Goal: Task Accomplishment & Management: Use online tool/utility

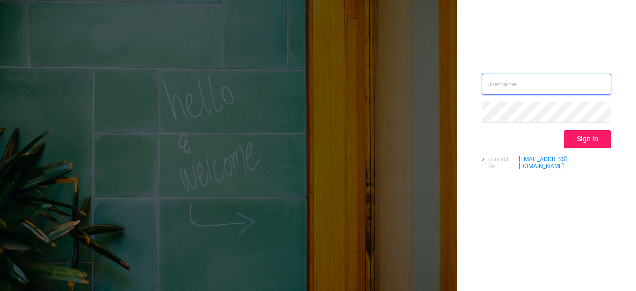
type input "[PERSON_NAME][EMAIL_ADDRESS][DOMAIN_NAME]"
click at [577, 134] on button "Sign in" at bounding box center [587, 139] width 47 height 18
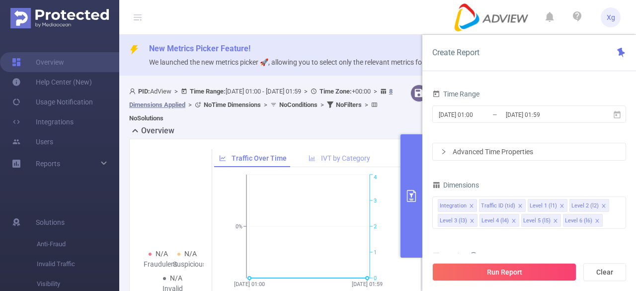
click at [344, 160] on span "IVT by Category" at bounding box center [345, 158] width 49 height 8
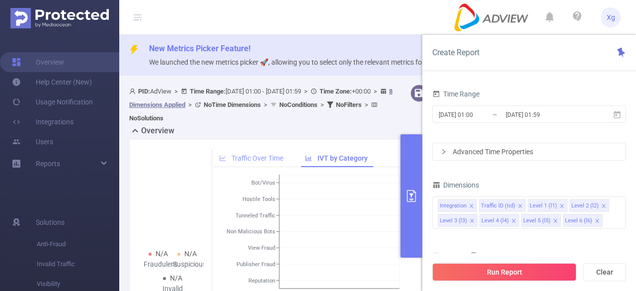
click at [248, 159] on span "Traffic Over Time" at bounding box center [258, 158] width 52 height 8
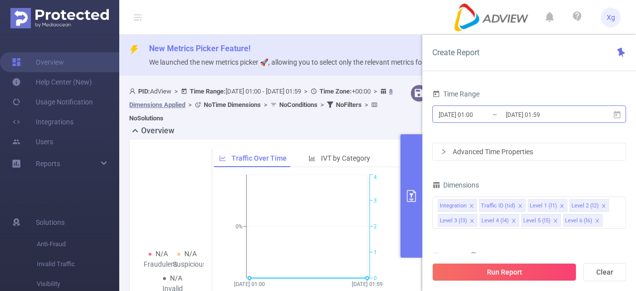
click at [469, 108] on input "[DATE] 01:00" at bounding box center [478, 114] width 81 height 13
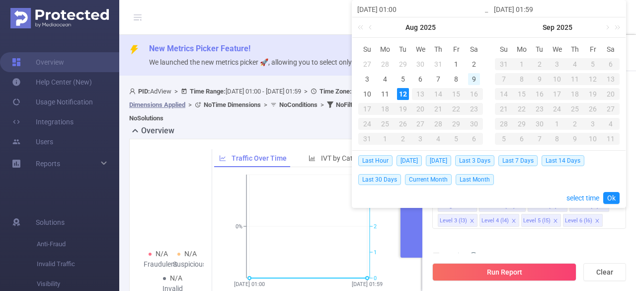
click at [471, 79] on div "9" at bounding box center [474, 79] width 12 height 12
click at [383, 93] on div "11" at bounding box center [385, 94] width 12 height 12
type input "[DATE] 01:00"
type input "[DATE] 01:59"
type input "[DATE] 01:00"
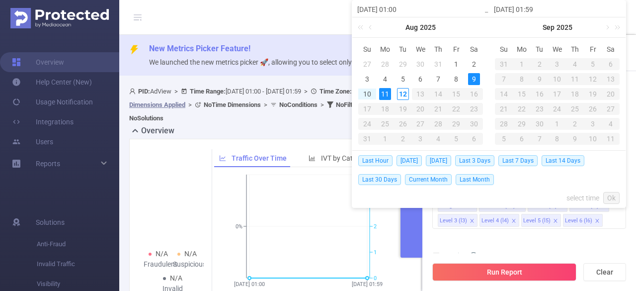
type input "[DATE] 01:59"
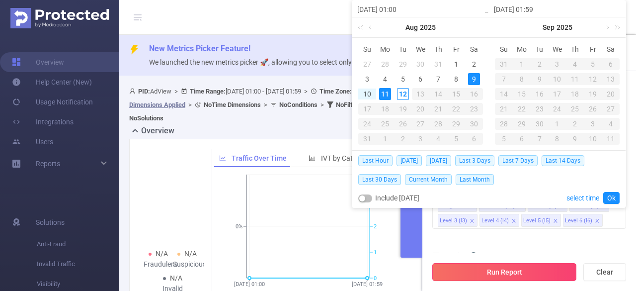
click at [515, 272] on button "Run Report" at bounding box center [505, 272] width 144 height 18
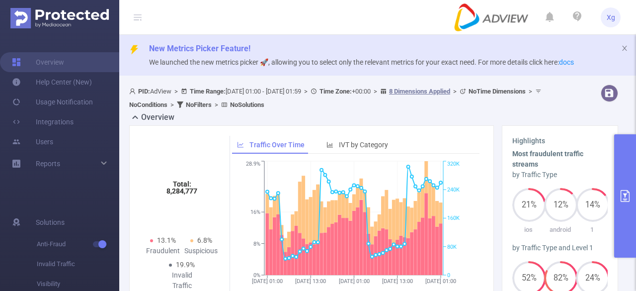
click at [633, 172] on button "primary" at bounding box center [626, 195] width 22 height 123
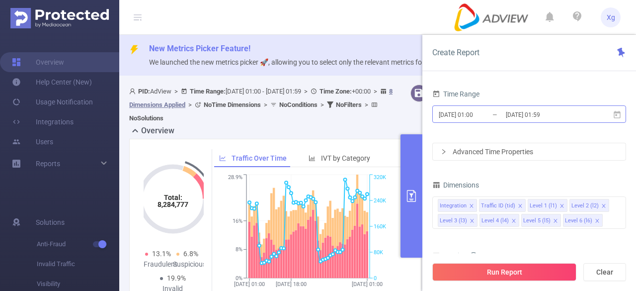
click at [547, 118] on input "[DATE] 01:59" at bounding box center [545, 114] width 81 height 13
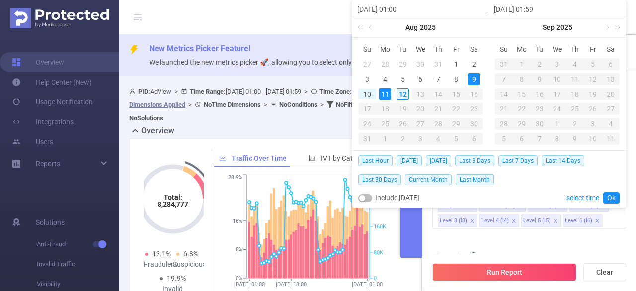
click at [405, 94] on div "12" at bounding box center [403, 94] width 12 height 12
click at [369, 93] on div "10" at bounding box center [367, 94] width 12 height 12
type input "[DATE] 01:00"
type input "[DATE] 01:59"
type input "[DATE] 01:00"
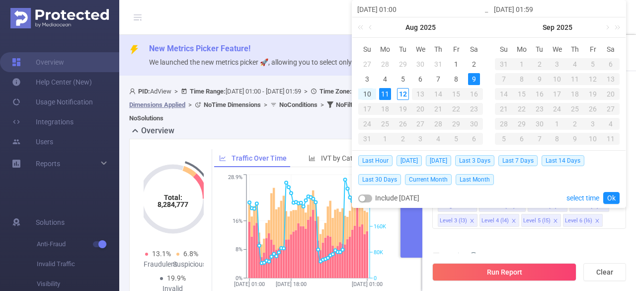
type input "[DATE] 01:59"
click at [398, 92] on div "12" at bounding box center [403, 94] width 12 height 12
click at [611, 192] on link "Ok" at bounding box center [612, 198] width 16 height 12
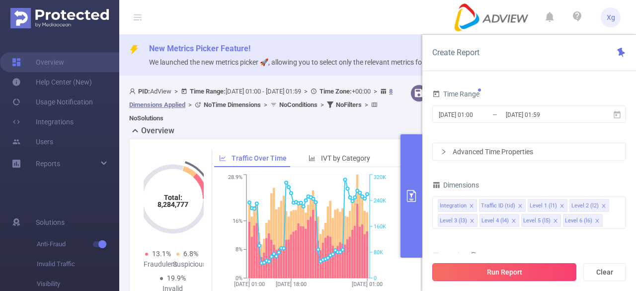
click at [525, 270] on button "Run Report" at bounding box center [505, 272] width 144 height 18
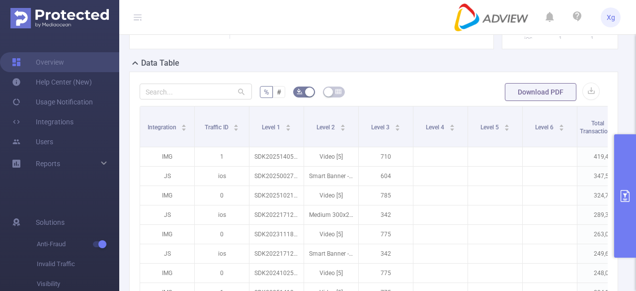
scroll to position [249, 0]
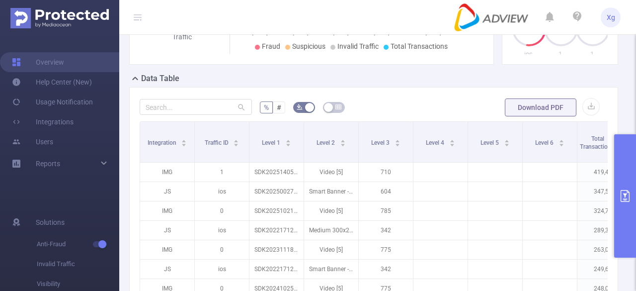
click at [629, 183] on button "primary" at bounding box center [626, 195] width 22 height 123
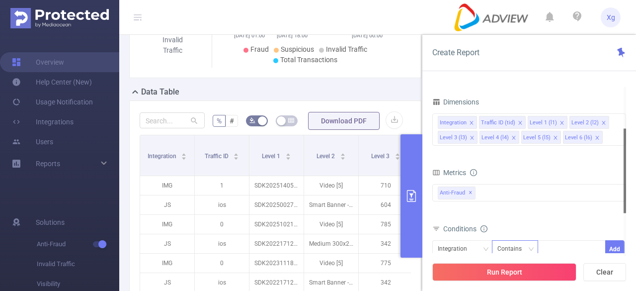
click at [523, 180] on div "Metrics Total Fraudulent Bot/Virus Hostile Tools Tunneled Traffic Non Malicious…" at bounding box center [530, 194] width 194 height 56
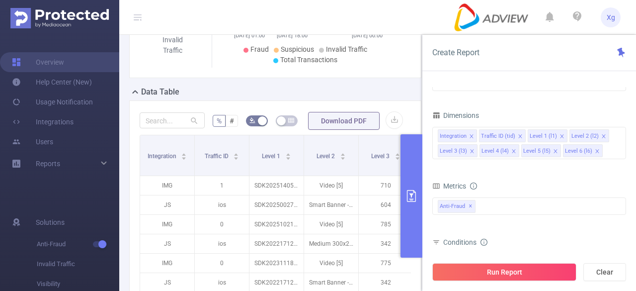
click at [314, 102] on div "% # Download PDF Integration Traffic ID Level 1 Level 2 Level 3 Level 4 Level 5…" at bounding box center [275, 286] width 292 height 372
click at [470, 150] on icon "icon: close" at bounding box center [472, 151] width 5 height 5
click at [508, 274] on button "Run Report" at bounding box center [505, 272] width 144 height 18
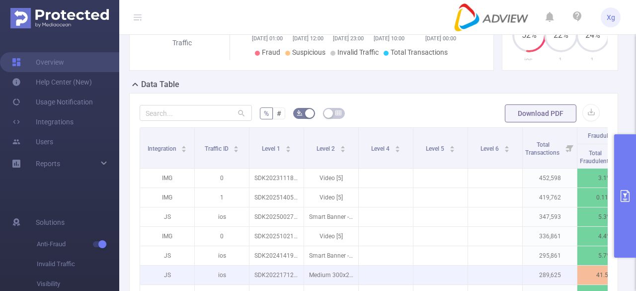
click at [325, 175] on table "Integration Traffic ID Level 1 Level 2 Level 4 Level 5 Level 6 Total Transactio…" at bounding box center [441, 244] width 602 height 235
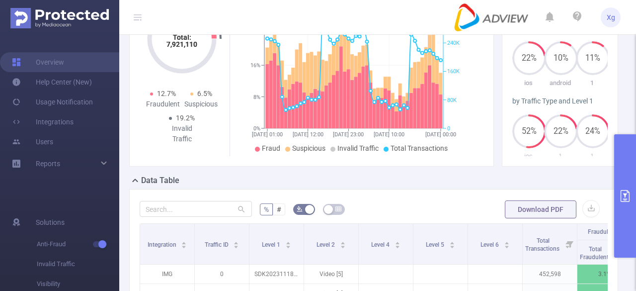
scroll to position [99, 0]
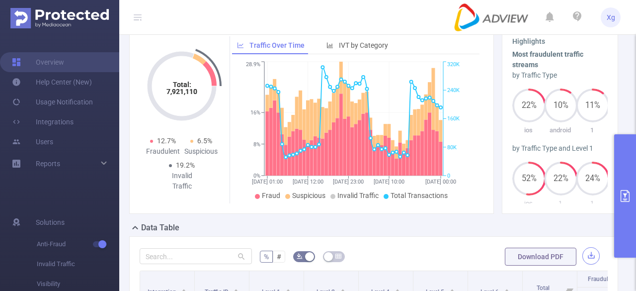
click at [583, 255] on button "button" at bounding box center [591, 255] width 17 height 17
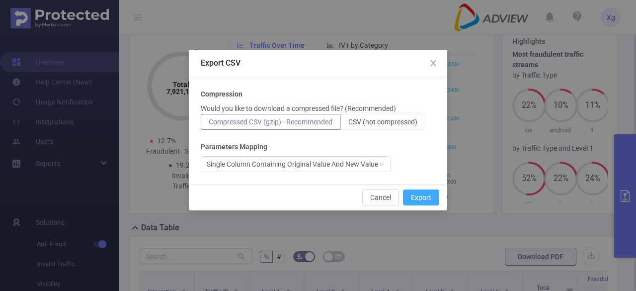
click at [426, 196] on button "Export" at bounding box center [421, 197] width 36 height 16
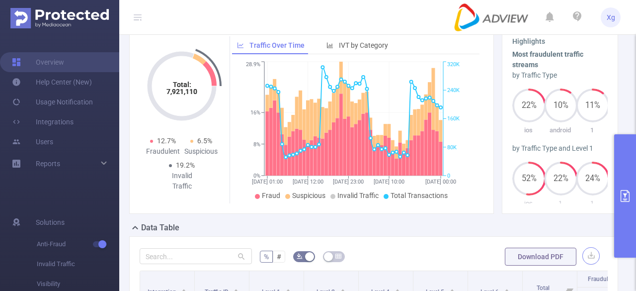
scroll to position [249, 0]
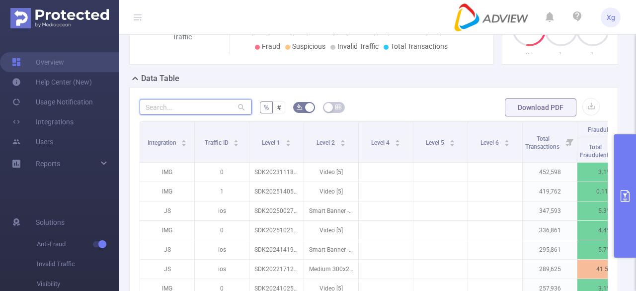
click at [183, 105] on input "text" at bounding box center [196, 107] width 112 height 16
paste input "sdk20250108010853q8xcqwnb0vvonye"
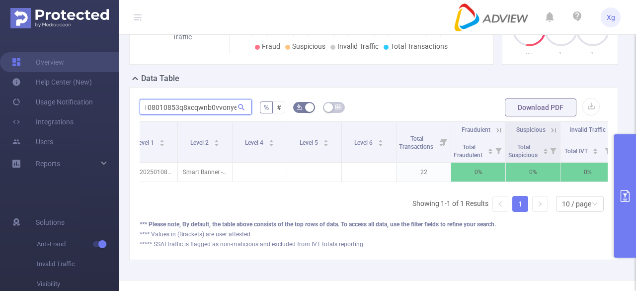
scroll to position [0, 143]
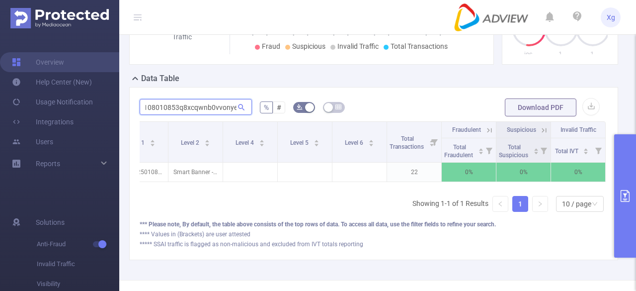
type input "sdk20250108010853q8xcqwnb0vvonye"
